Goal: Use online tool/utility: Utilize a website feature to perform a specific function

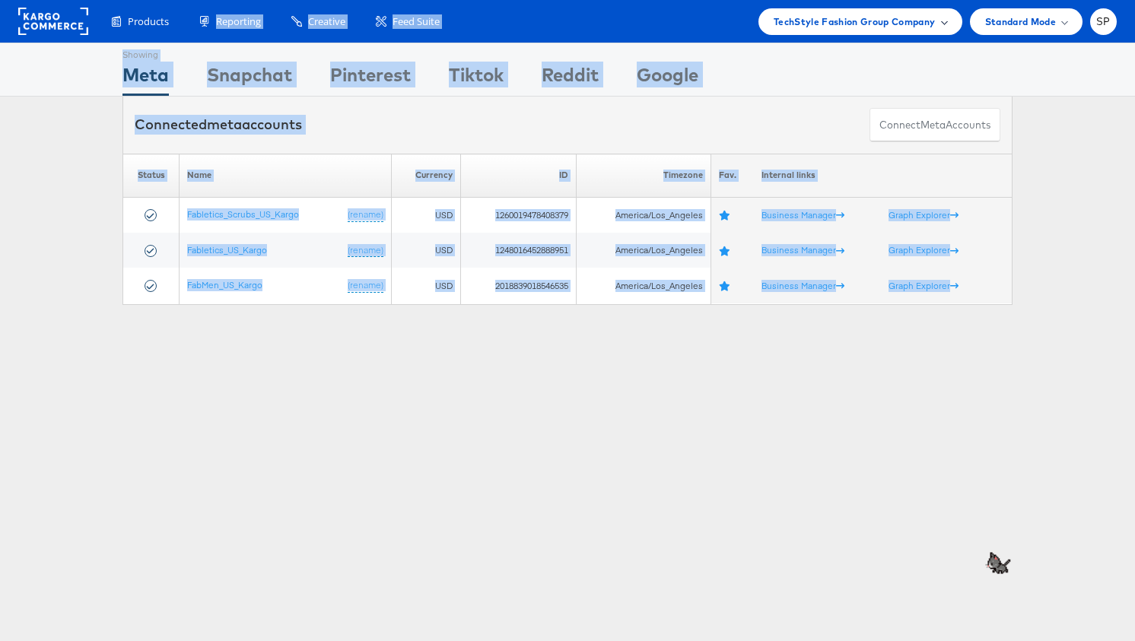
click at [902, 18] on span "TechStyle Fashion Group Company" at bounding box center [855, 22] width 162 height 16
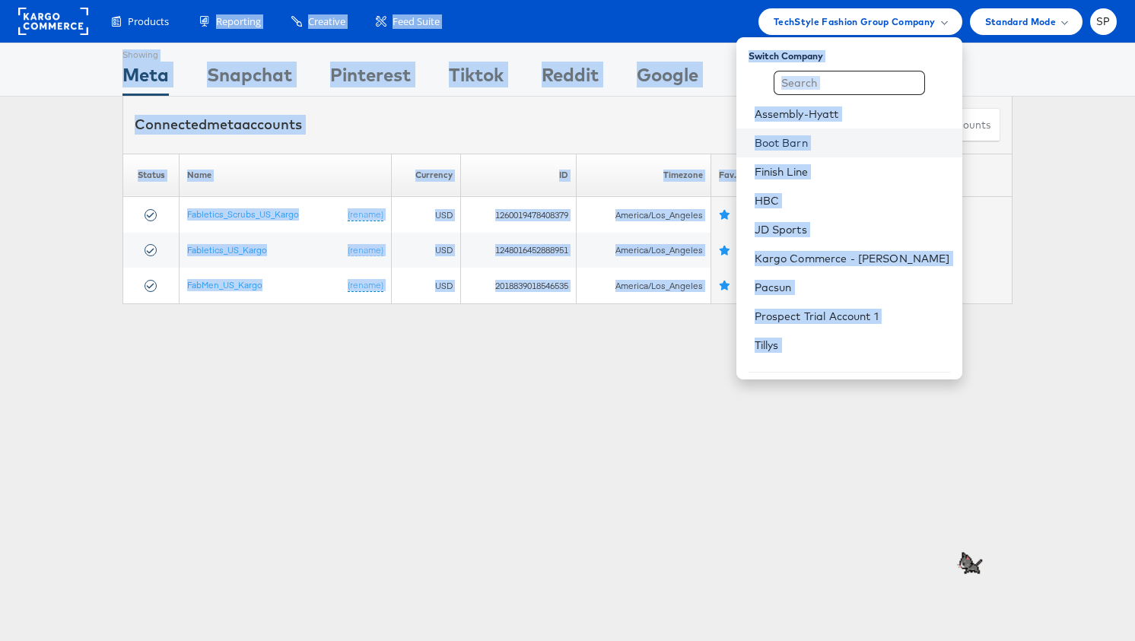
click at [852, 142] on link "Boot Barn" at bounding box center [853, 142] width 196 height 15
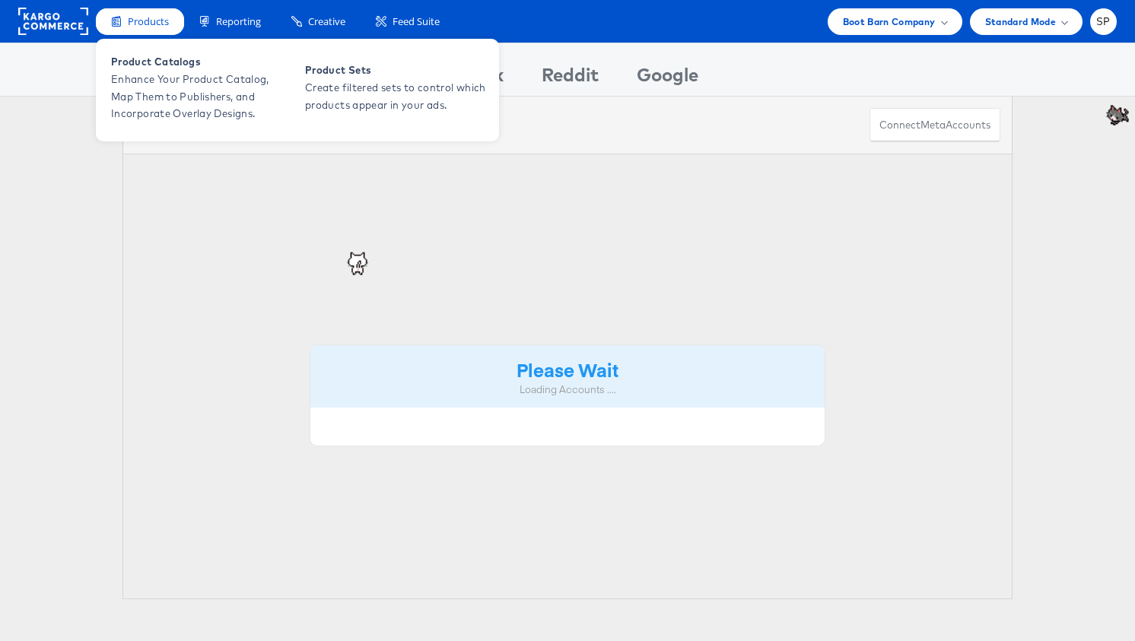
click at [153, 16] on span "Products" at bounding box center [148, 21] width 41 height 14
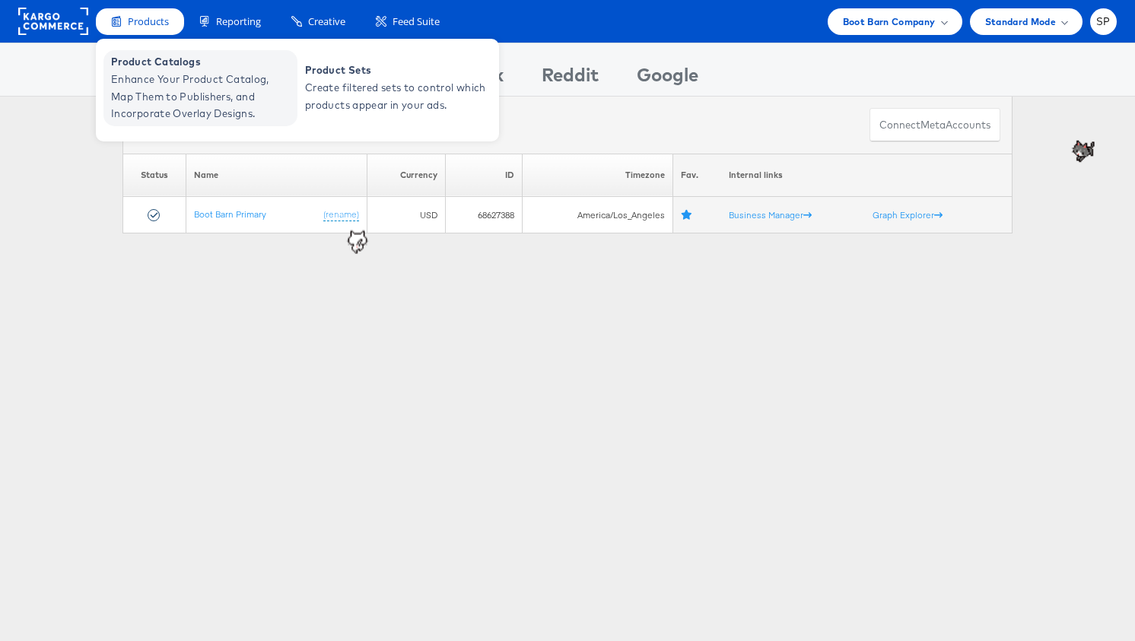
click at [168, 83] on span "Enhance Your Product Catalog, Map Them to Publishers, and Incorporate Overlay D…" at bounding box center [202, 97] width 183 height 52
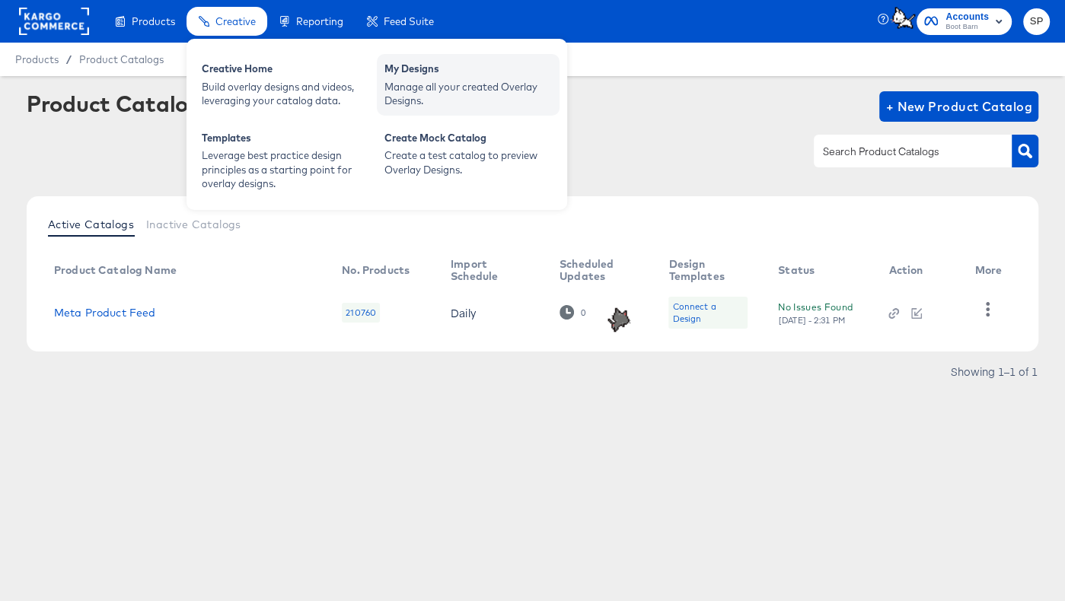
click at [421, 74] on div "My Designs" at bounding box center [467, 71] width 167 height 18
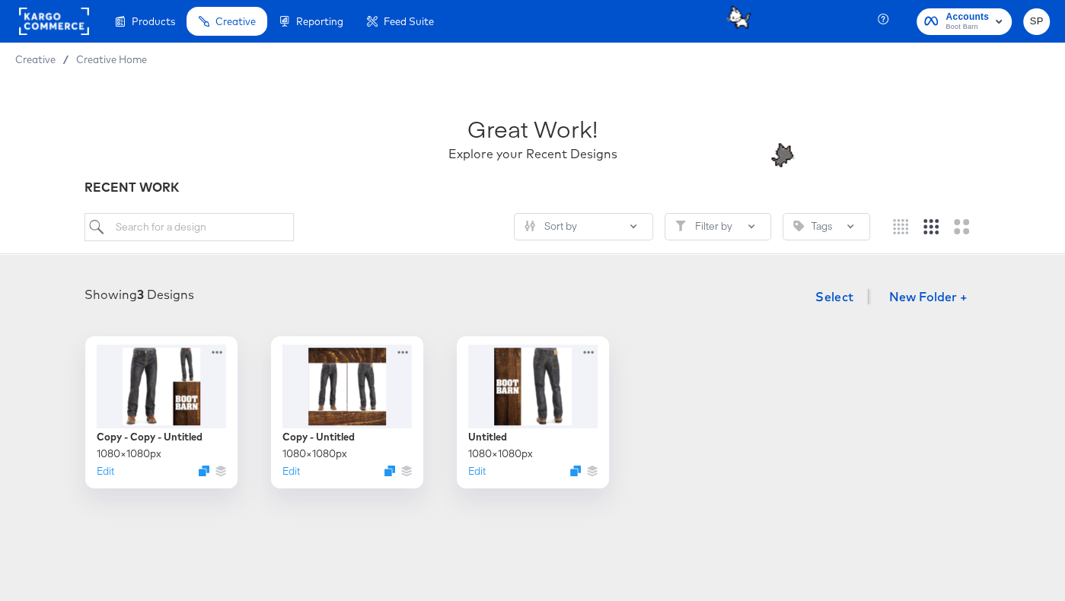
click at [53, 18] on rect at bounding box center [54, 21] width 70 height 27
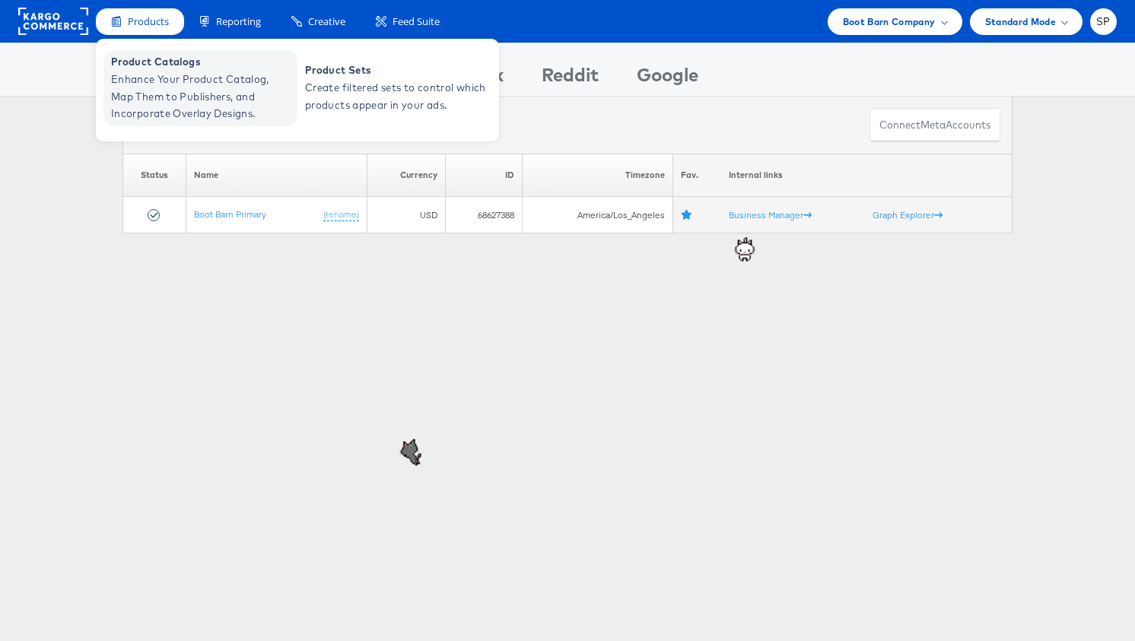
click at [153, 97] on span "Enhance Your Product Catalog, Map Them to Publishers, and Incorporate Overlay D…" at bounding box center [202, 97] width 183 height 52
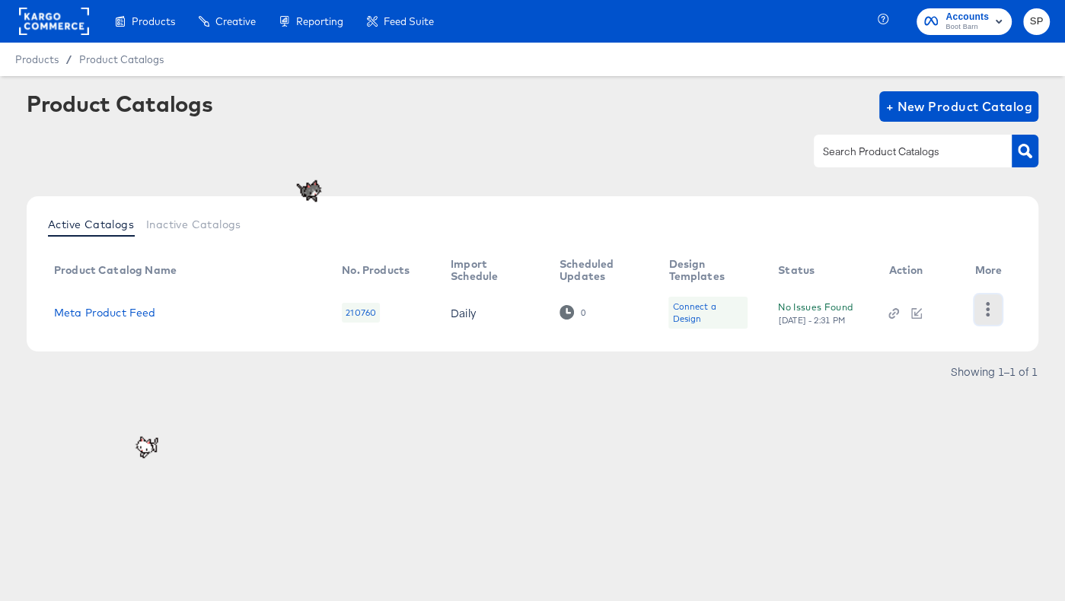
click at [990, 309] on icon "button" at bounding box center [987, 309] width 14 height 14
click at [126, 314] on link "Meta Product Feed" at bounding box center [105, 313] width 102 height 12
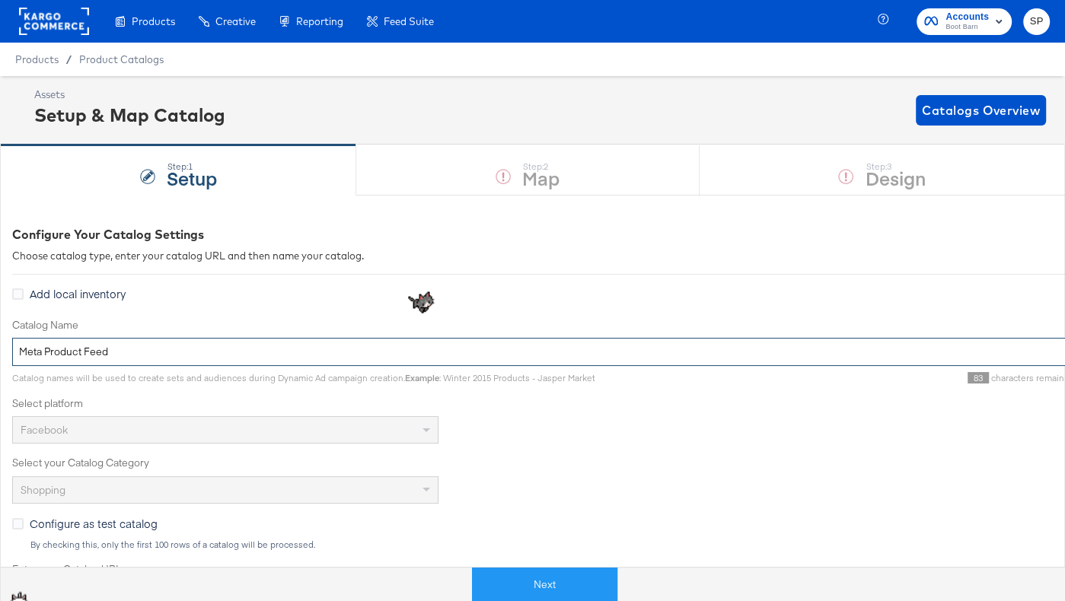
click at [23, 349] on input "Meta Product Feed" at bounding box center [544, 352] width 1065 height 28
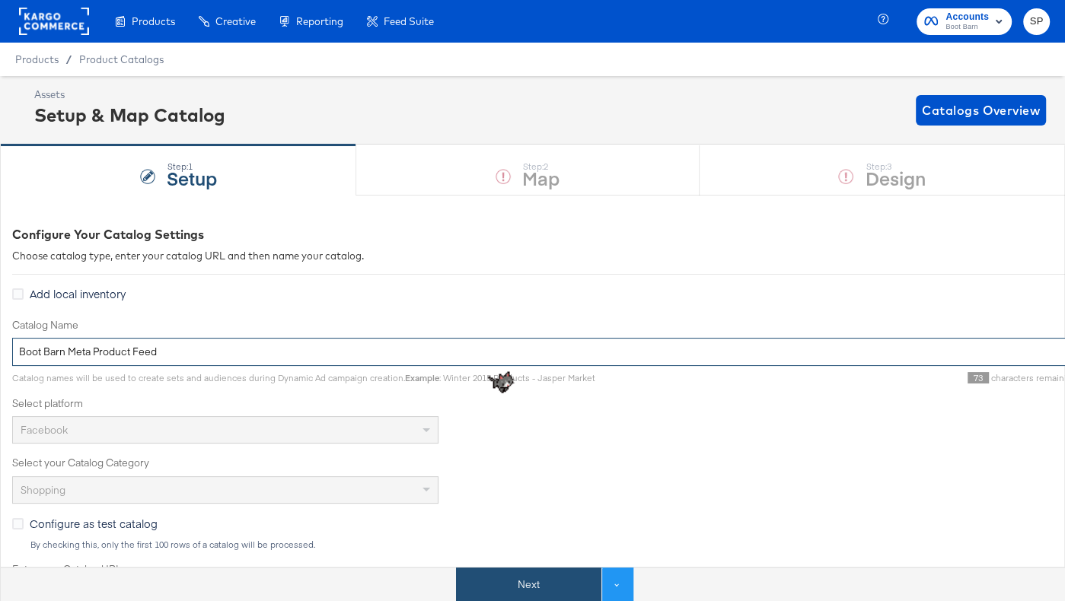
type input "Boot Barn Meta Product Feed"
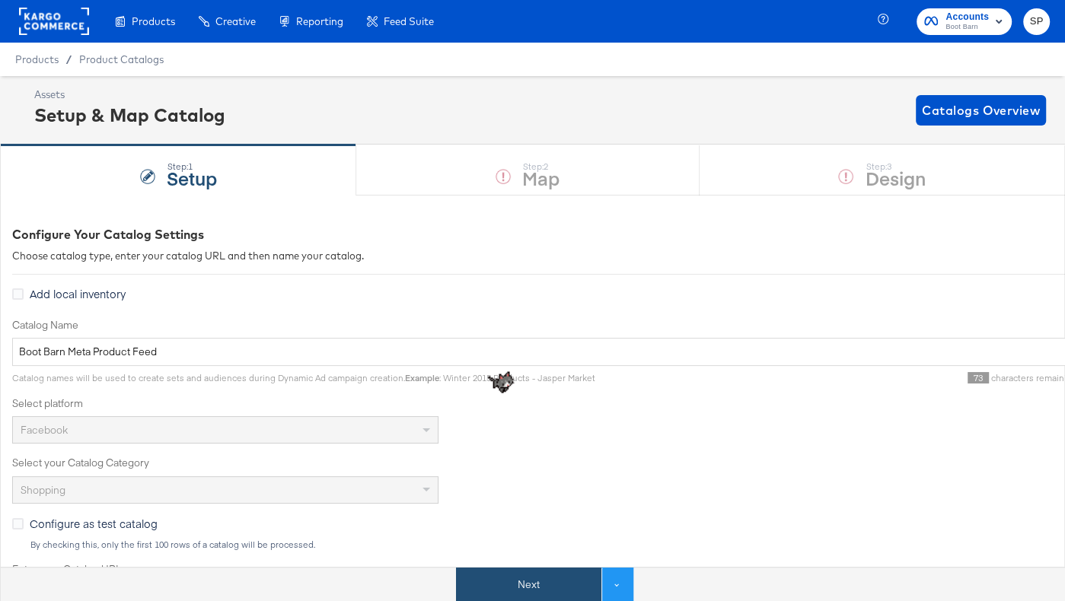
click at [492, 576] on button "Next" at bounding box center [528, 585] width 145 height 34
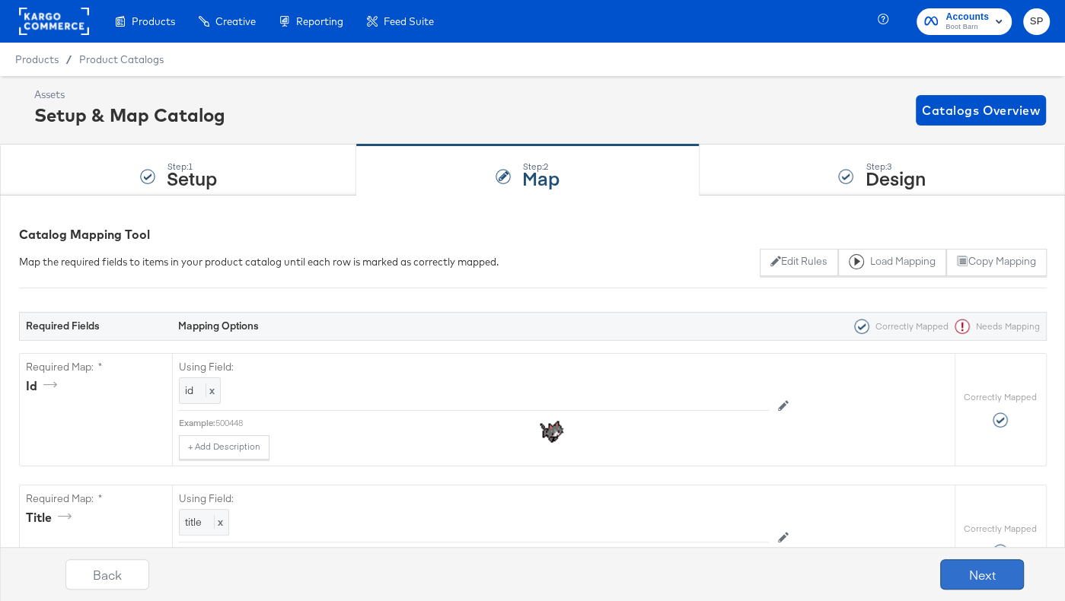
click at [950, 575] on button "Next" at bounding box center [982, 574] width 84 height 30
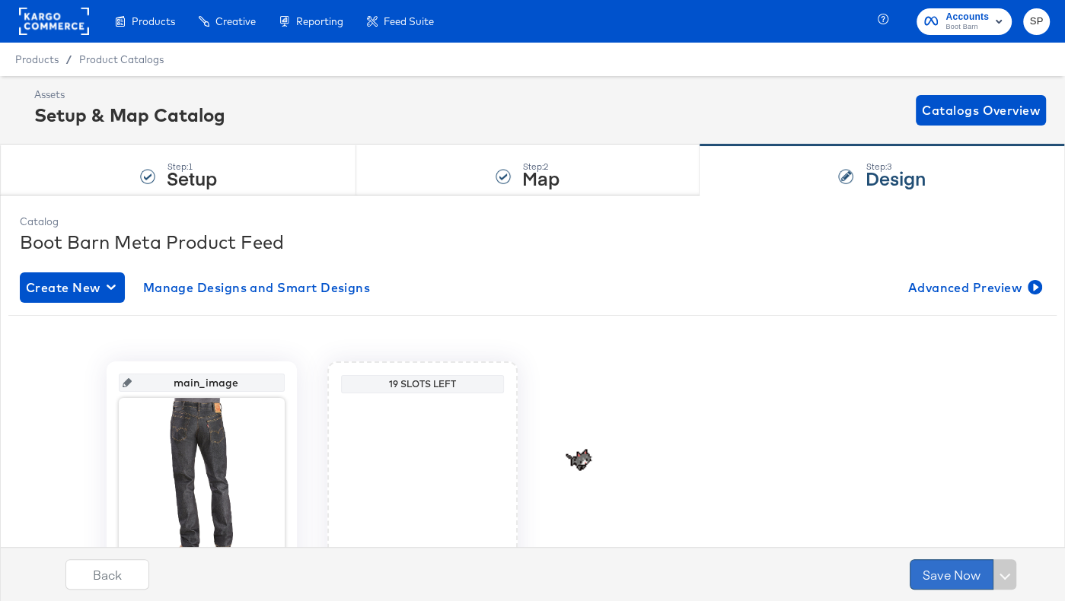
click at [960, 574] on button "Save Now" at bounding box center [951, 574] width 84 height 30
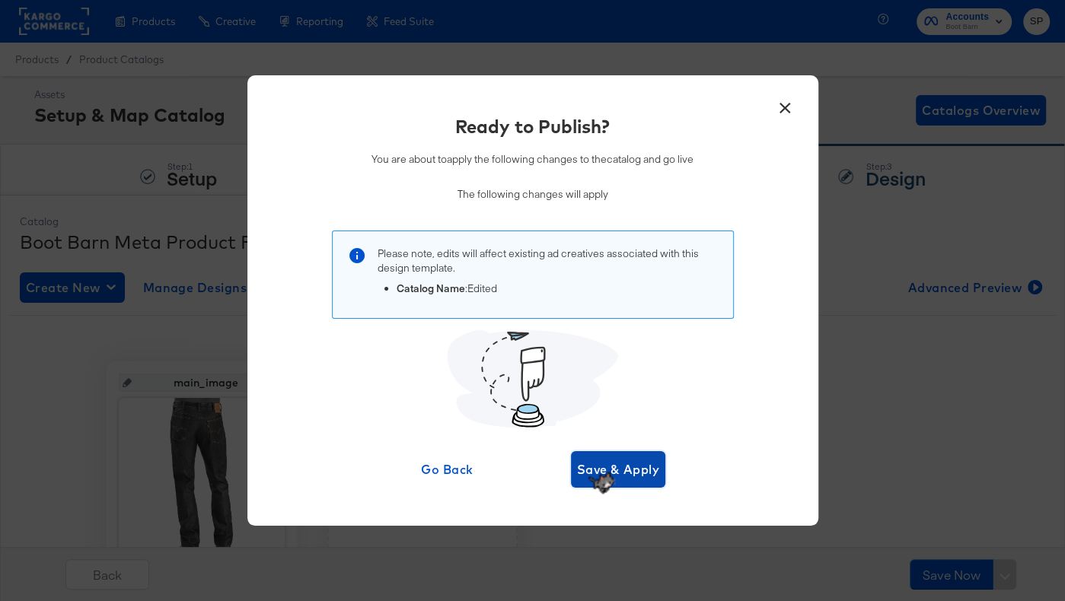
click at [639, 469] on span "Save & Apply" at bounding box center [618, 469] width 83 height 21
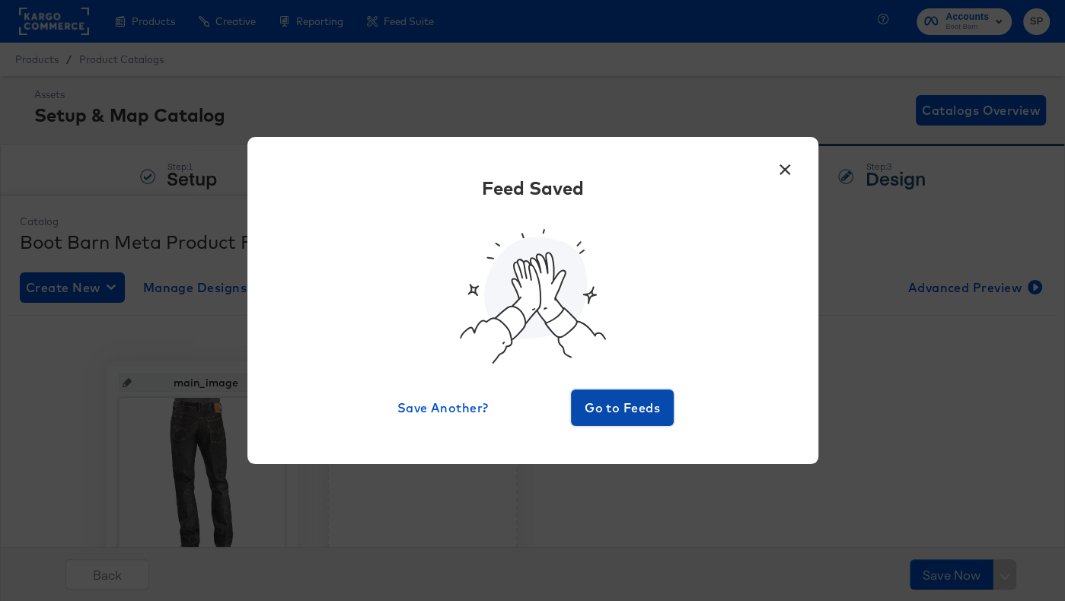
click at [647, 398] on span "Go to Feeds" at bounding box center [622, 407] width 91 height 21
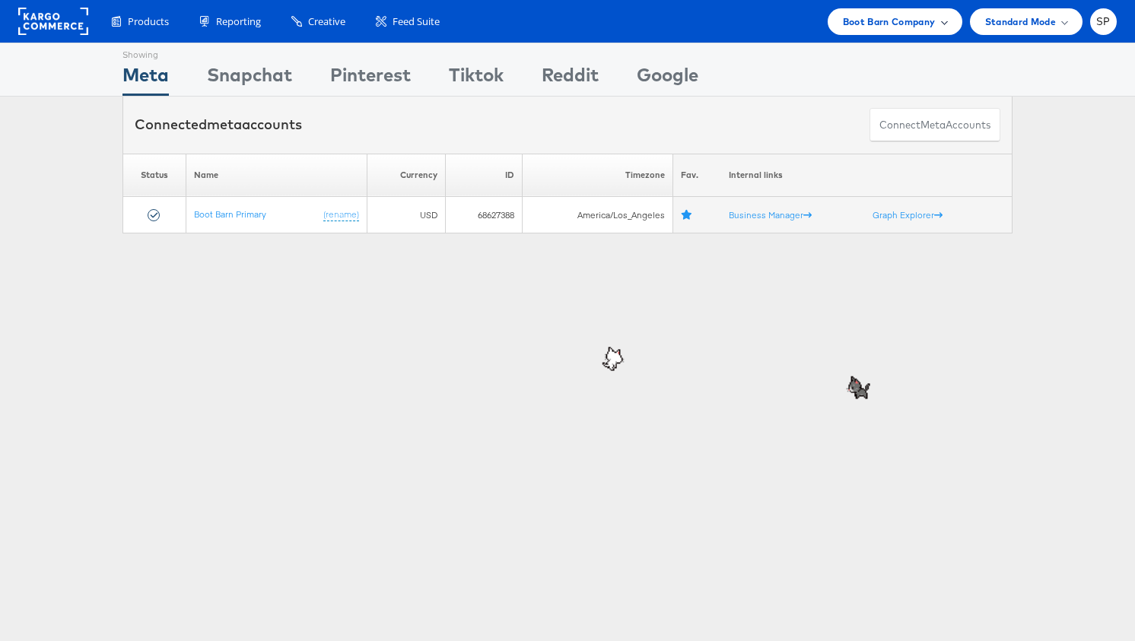
click at [912, 31] on div "Boot Barn Company" at bounding box center [895, 21] width 135 height 27
click at [1106, 23] on span "SP" at bounding box center [1103, 22] width 14 height 10
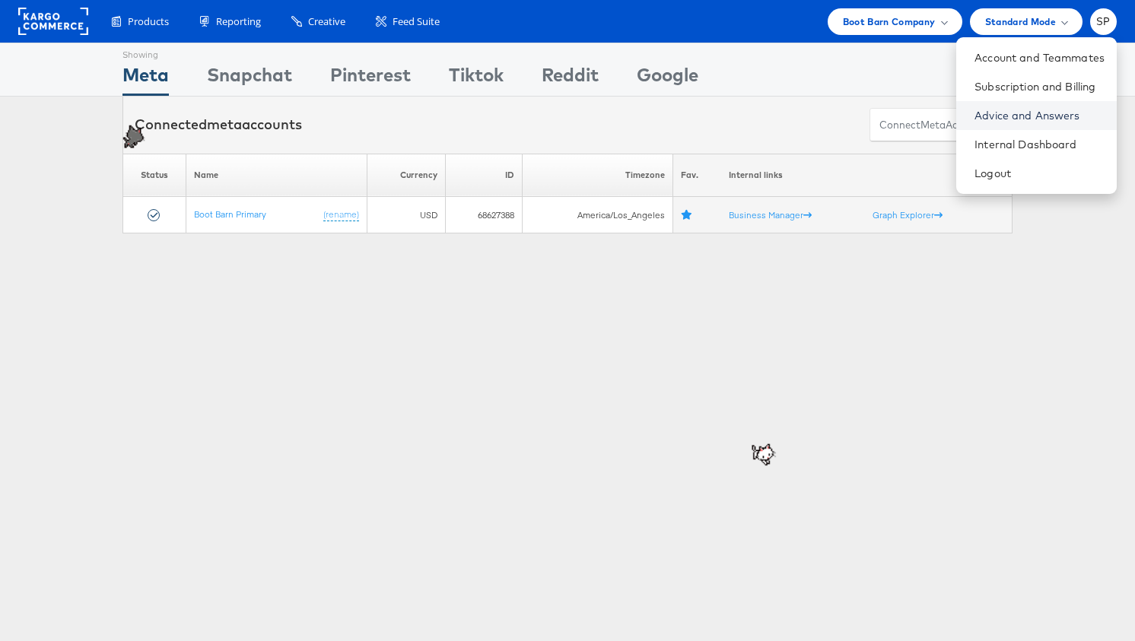
click at [1046, 116] on link "Advice and Answers" at bounding box center [1040, 115] width 130 height 15
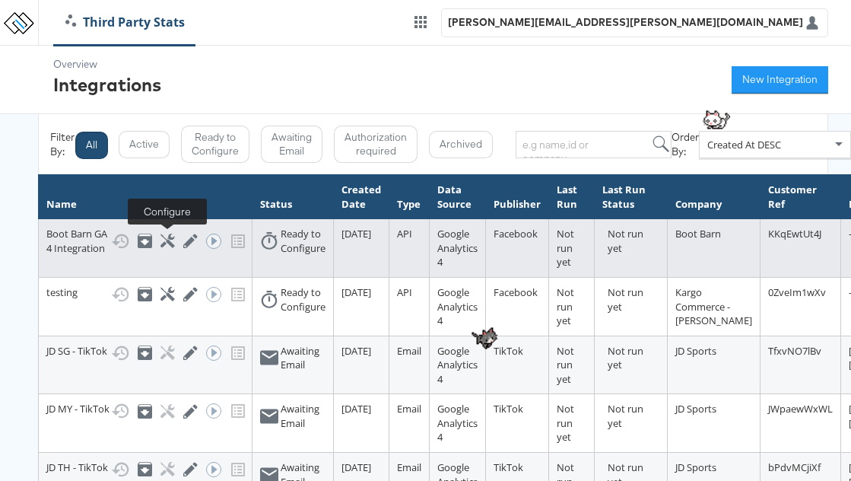
click at [166, 240] on icon at bounding box center [168, 241] width 14 height 14
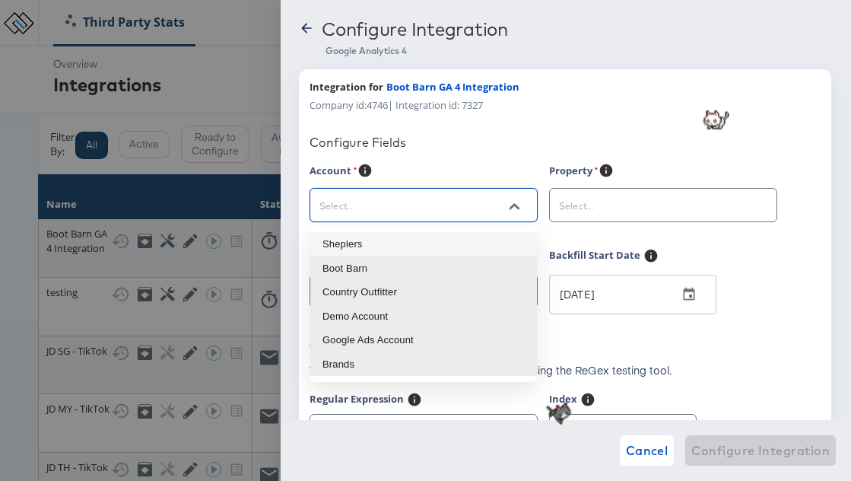
click at [396, 212] on input "text" at bounding box center [412, 206] width 191 height 18
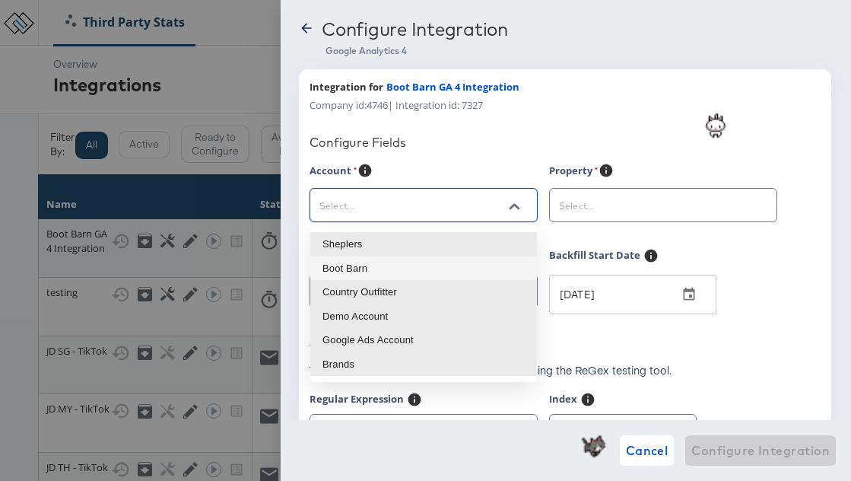
click at [398, 269] on li "Boot Barn" at bounding box center [423, 268] width 227 height 24
type input "Boot Barn"
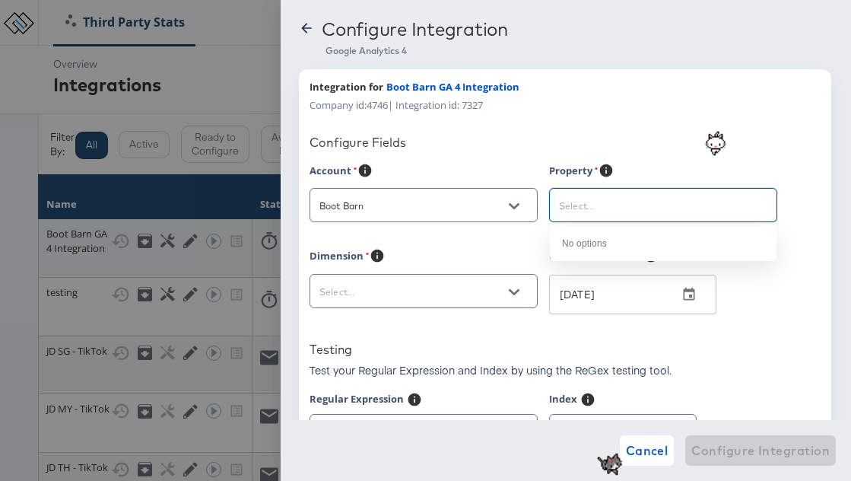
click at [615, 215] on input "text" at bounding box center [651, 206] width 191 height 18
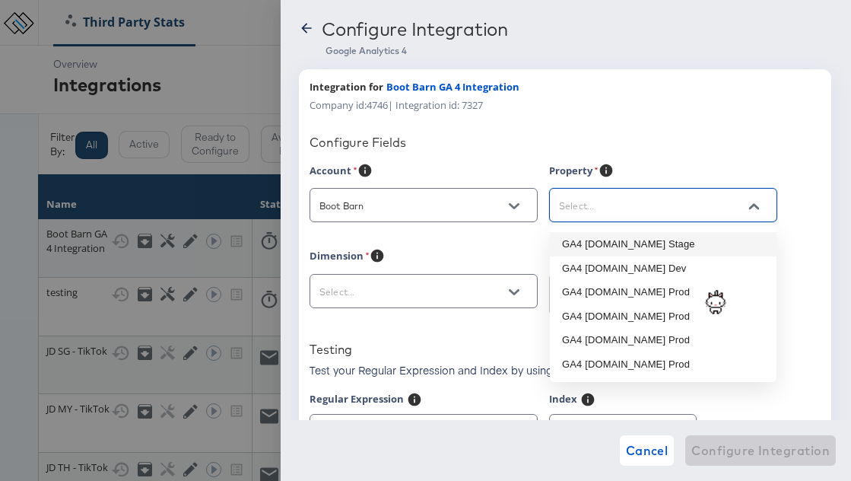
click at [450, 292] on input "text" at bounding box center [412, 292] width 191 height 18
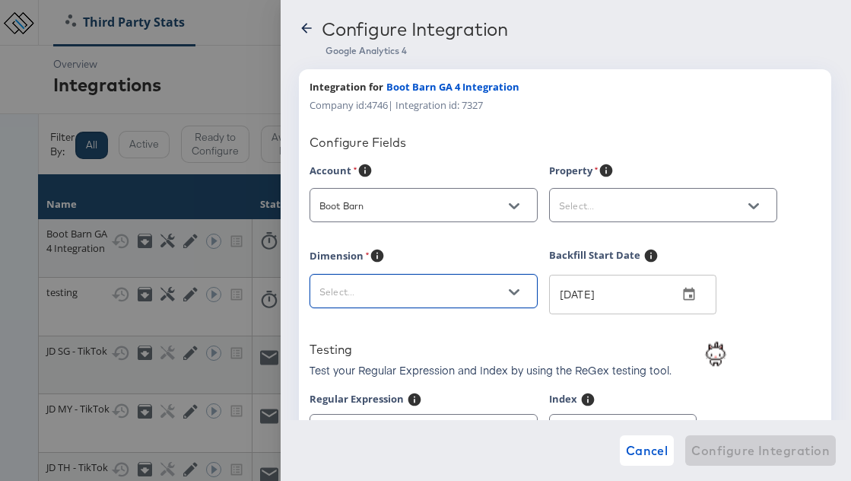
click at [453, 294] on input "text" at bounding box center [412, 292] width 191 height 18
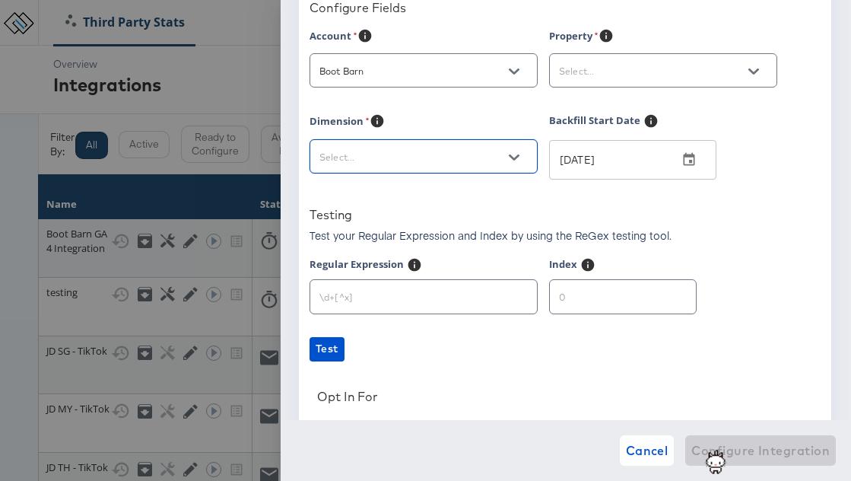
scroll to position [135, 0]
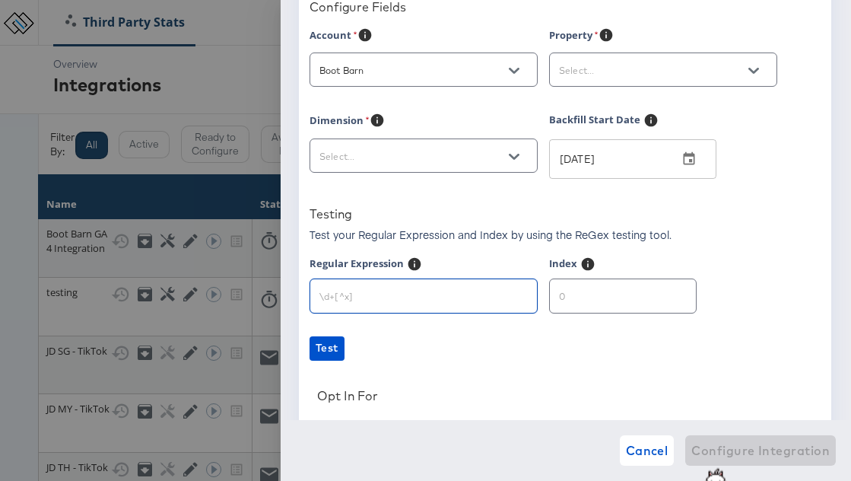
click at [419, 304] on input "text" at bounding box center [423, 289] width 227 height 33
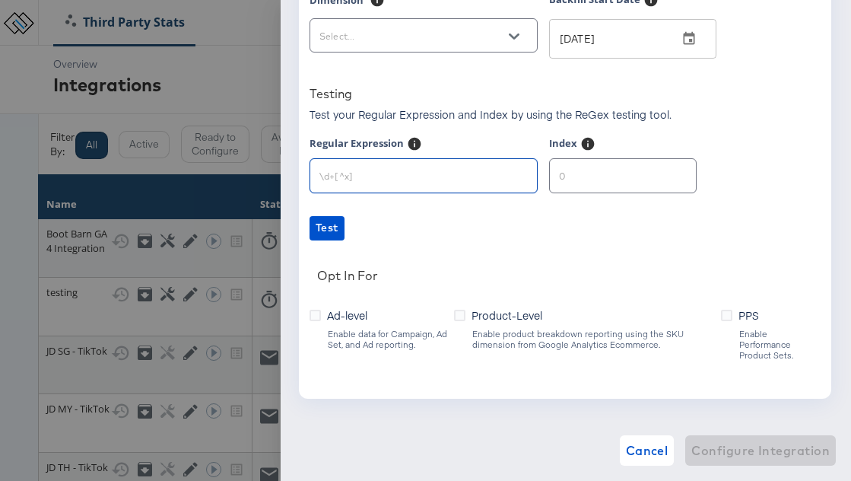
scroll to position [258, 0]
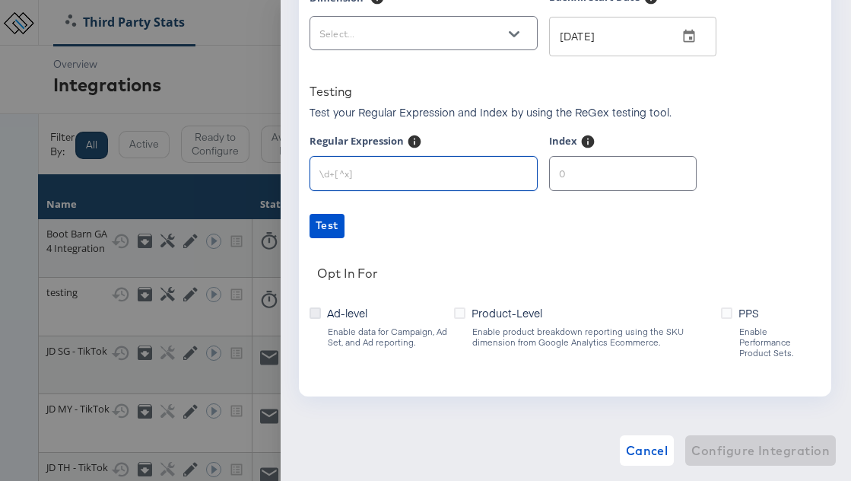
click at [319, 310] on icon at bounding box center [315, 312] width 11 height 11
click at [0, 0] on input "Ad-level" at bounding box center [0, 0] width 0 height 0
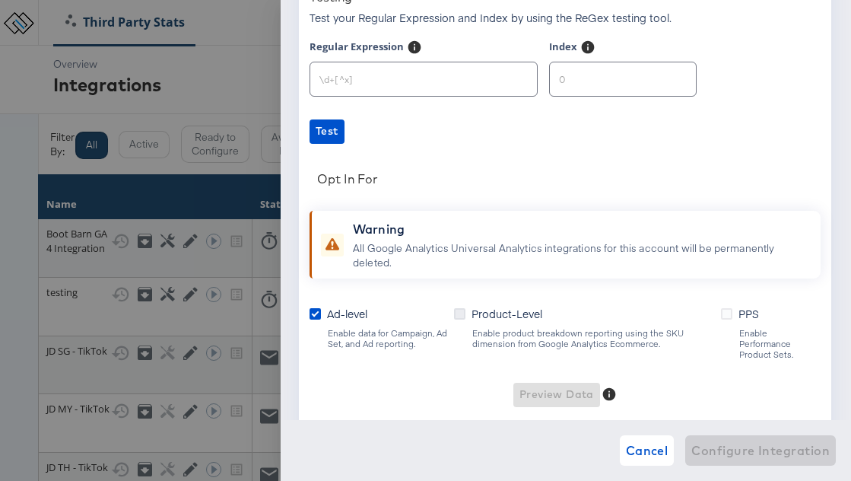
click at [466, 309] on icon at bounding box center [459, 313] width 11 height 11
click at [0, 0] on input "Product-Level" at bounding box center [0, 0] width 0 height 0
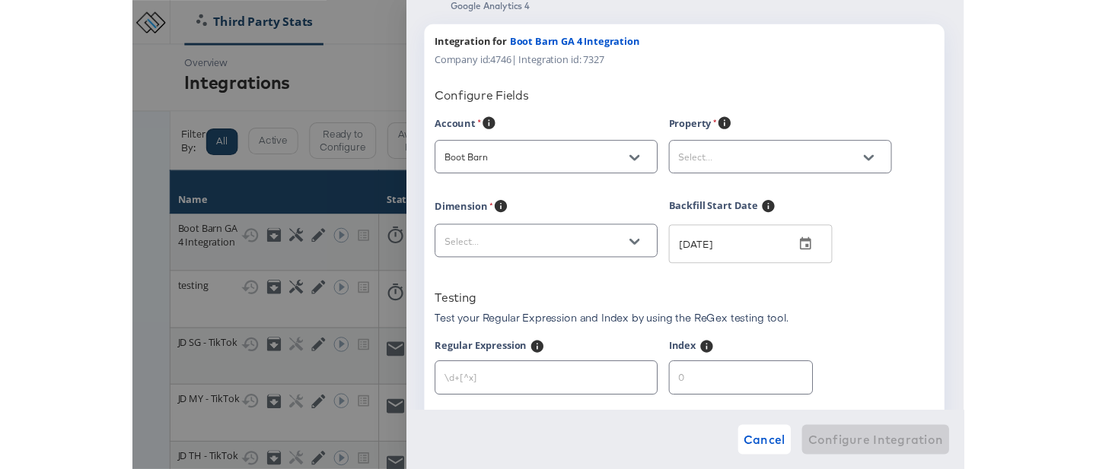
scroll to position [43, 0]
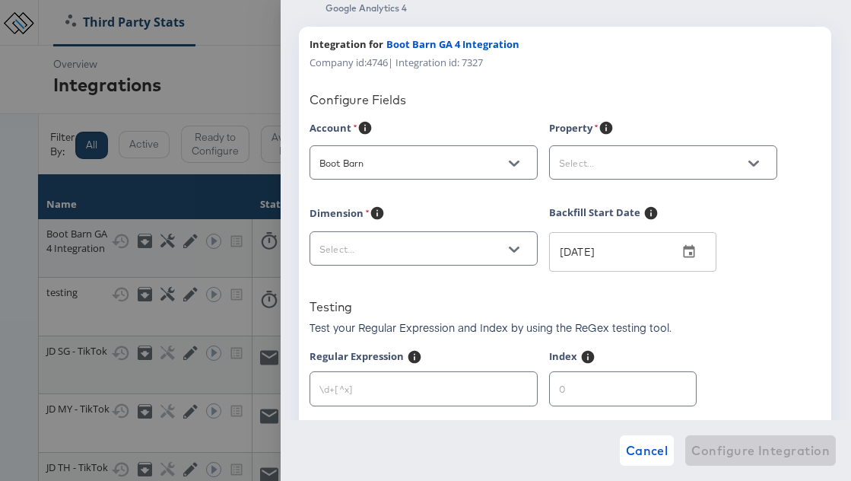
click at [714, 147] on div at bounding box center [663, 162] width 228 height 34
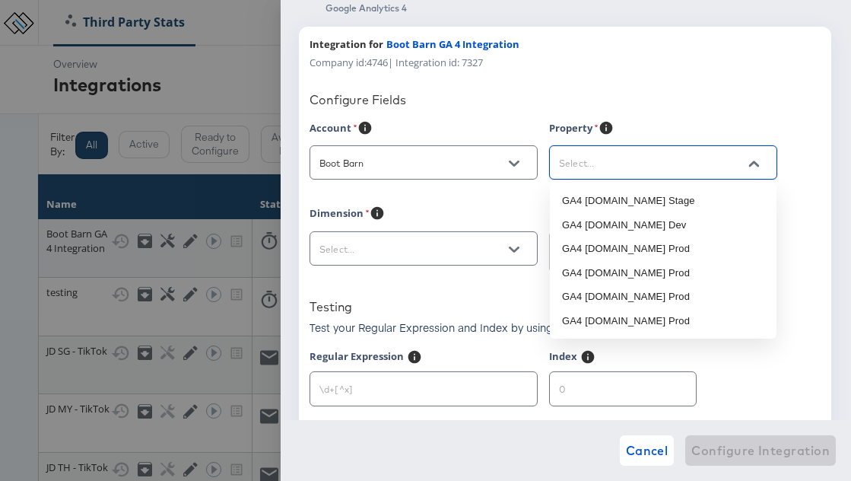
click at [724, 162] on input "text" at bounding box center [651, 163] width 191 height 18
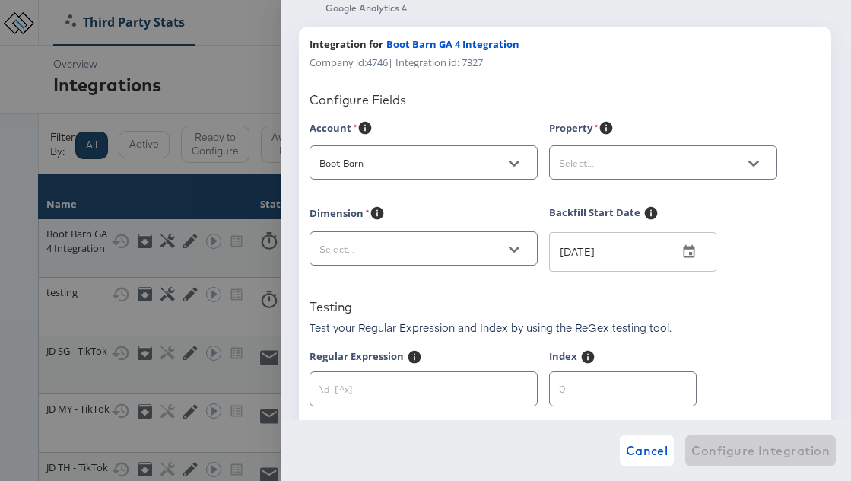
click at [371, 269] on div "Dimension" at bounding box center [430, 244] width 240 height 78
click at [383, 245] on input "text" at bounding box center [412, 249] width 191 height 18
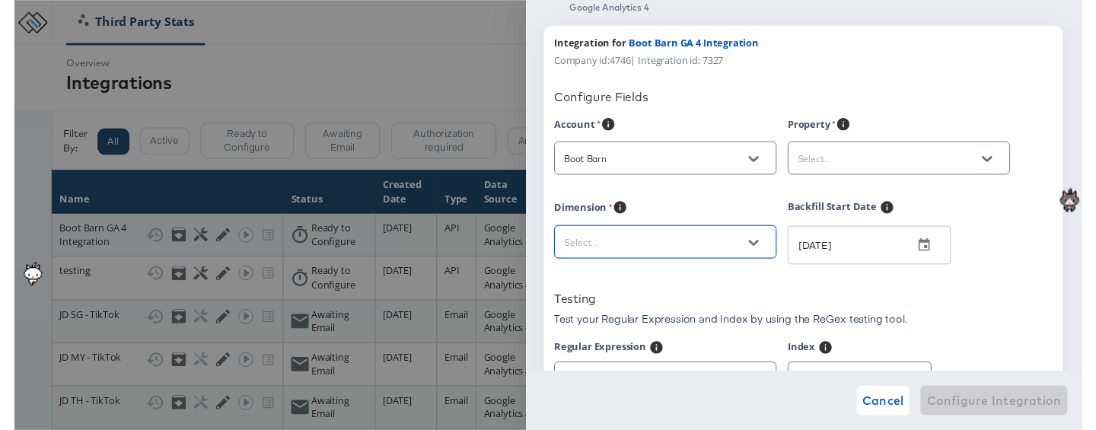
click at [851, 168] on input "text" at bounding box center [895, 163] width 191 height 18
click at [851, 154] on input "text" at bounding box center [895, 163] width 191 height 18
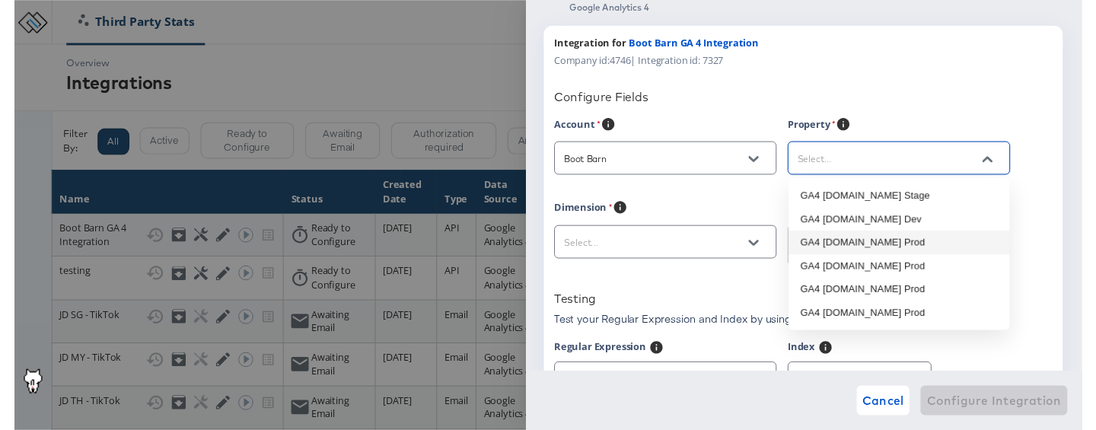
click at [851, 251] on li "GA4 bootbarn.com Prod" at bounding box center [907, 249] width 227 height 24
type input "GA4 bootbarn.com Prod"
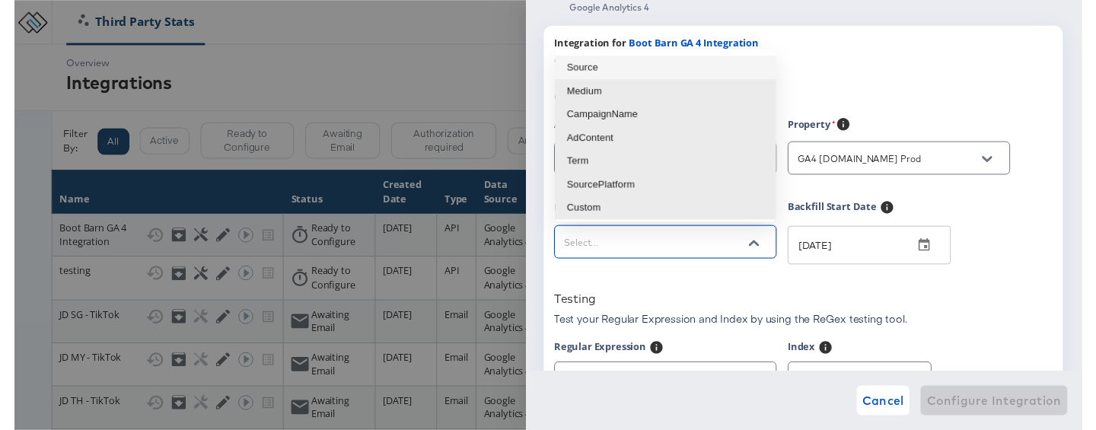
click at [599, 250] on input "text" at bounding box center [656, 249] width 191 height 18
